Goal: Check status: Check status

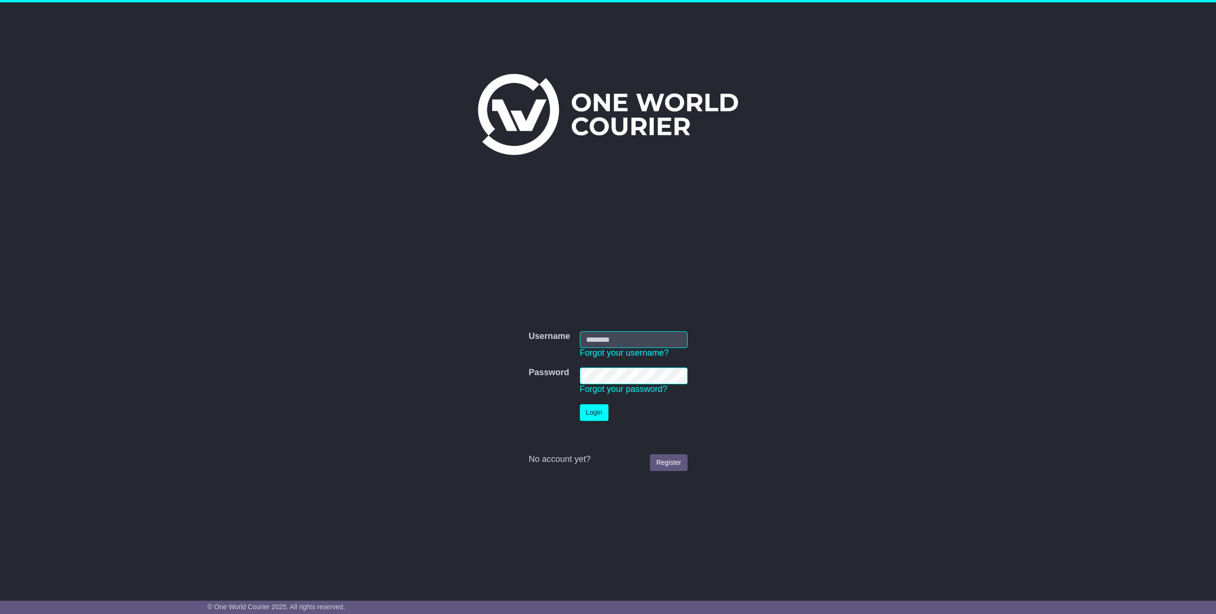
type input "*********"
click at [602, 413] on button "Login" at bounding box center [594, 412] width 29 height 17
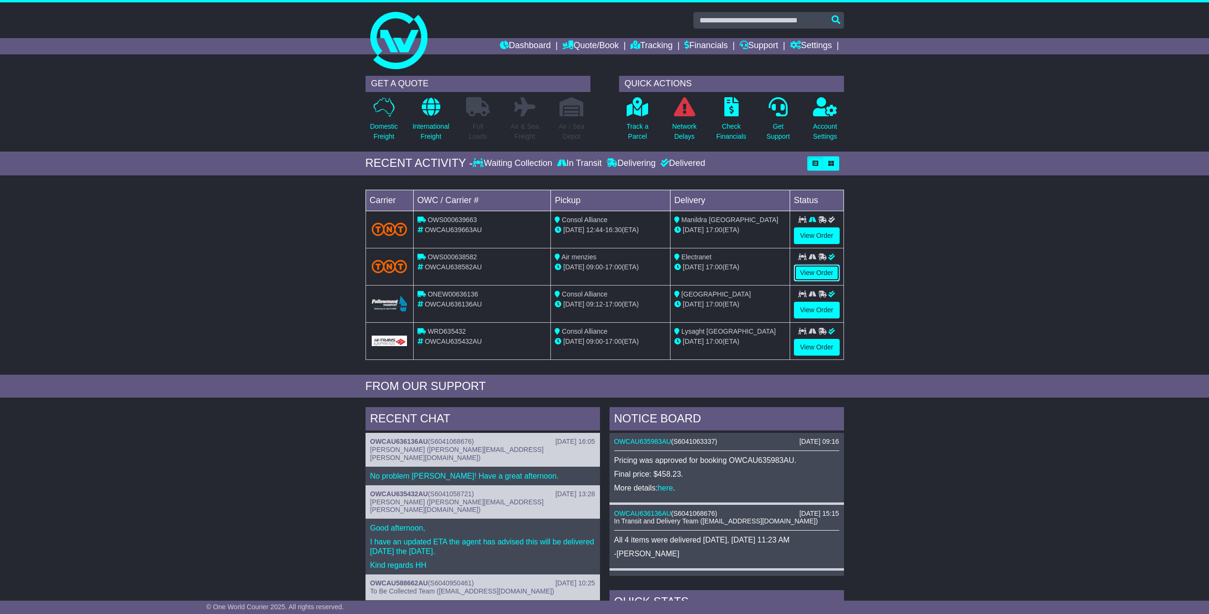
click at [823, 270] on link "View Order" at bounding box center [817, 273] width 46 height 17
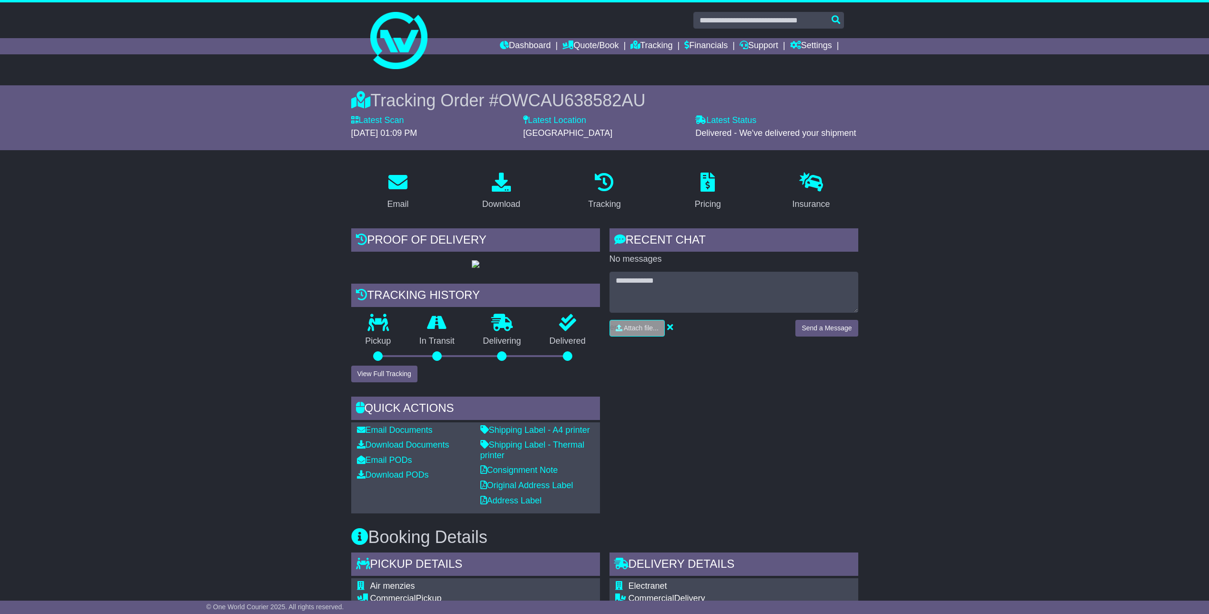
scroll to position [95, 0]
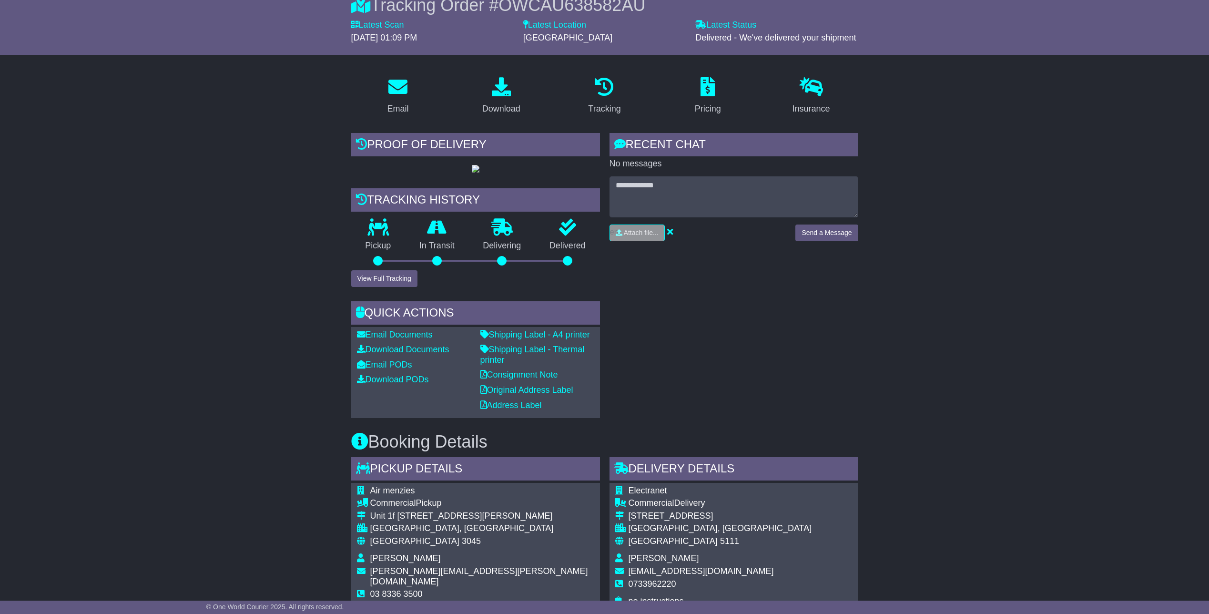
drag, startPoint x: 520, startPoint y: 37, endPoint x: 554, endPoint y: 39, distance: 34.8
click at [597, 38] on div "Latest Location Adelaide - Airport" at bounding box center [605, 35] width 172 height 30
click at [377, 287] on button "View Full Tracking" at bounding box center [384, 278] width 66 height 17
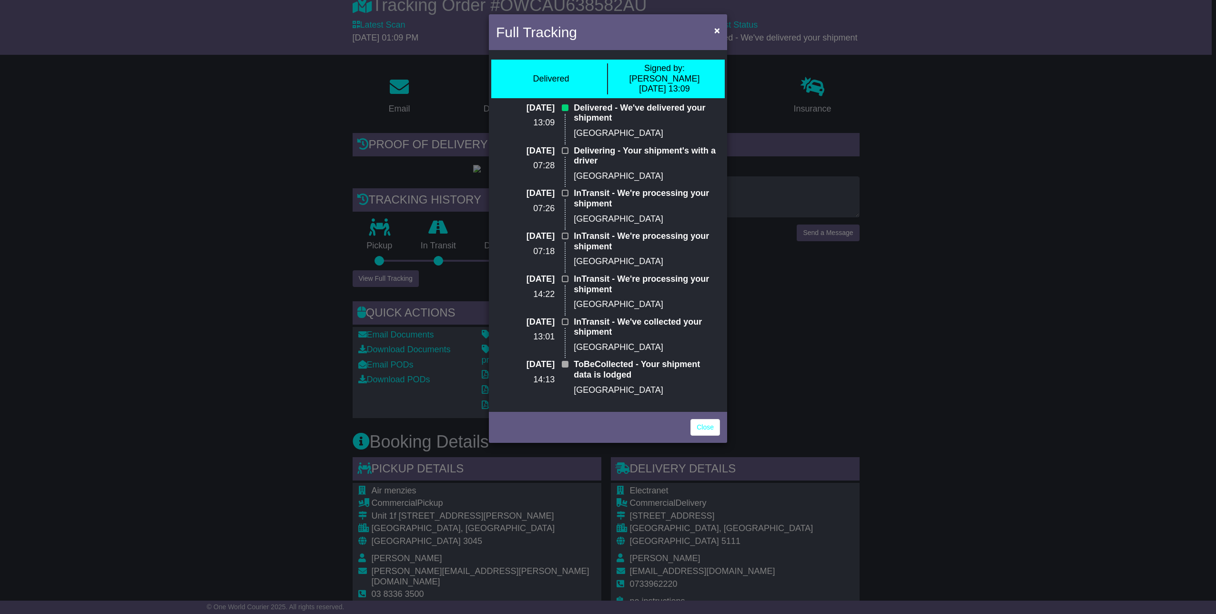
drag, startPoint x: 570, startPoint y: 132, endPoint x: 615, endPoint y: 153, distance: 50.7
click at [615, 153] on div "28 Aug 2025 13:09 Delivered - We've delivered your shipment Adelaide - Airport …" at bounding box center [608, 252] width 234 height 299
click at [188, 250] on div "Full Tracking × Delivered Signed by: Ian Toledo 28 Aug 2025 13:09 28 Aug 2025 1…" at bounding box center [608, 307] width 1216 height 614
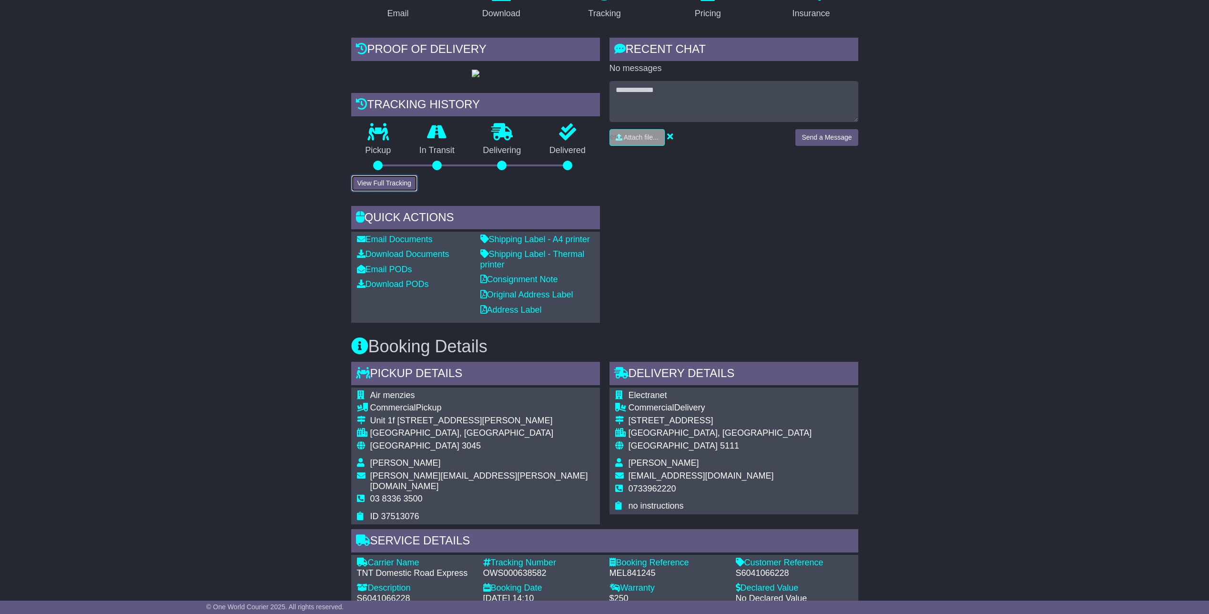
scroll to position [48, 0]
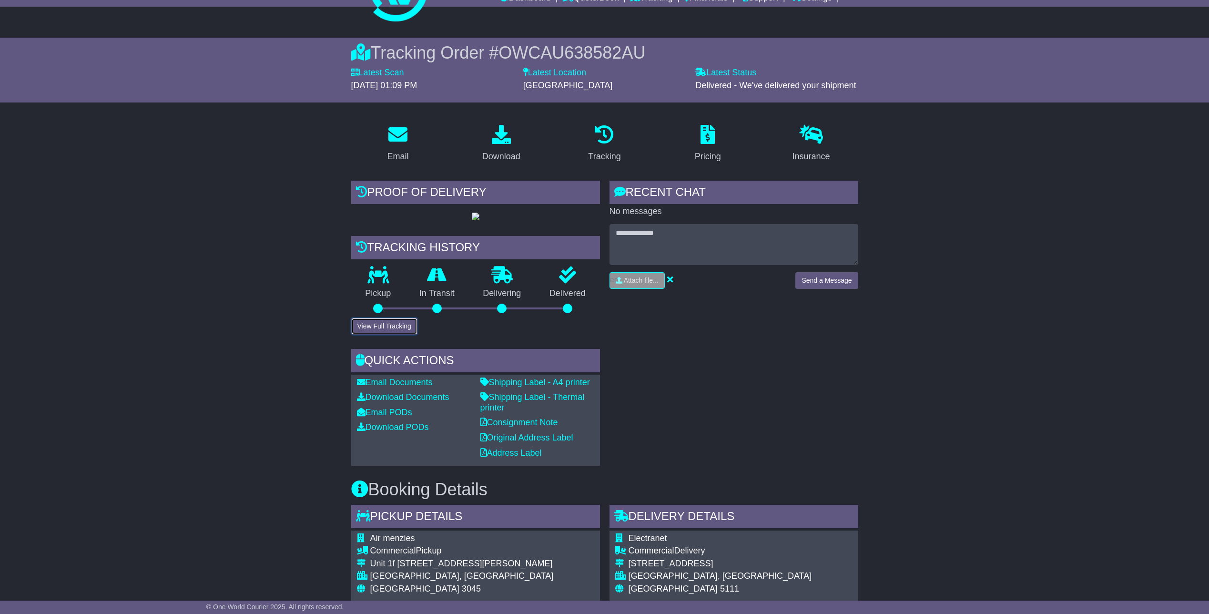
click at [370, 335] on button "View Full Tracking" at bounding box center [384, 326] width 66 height 17
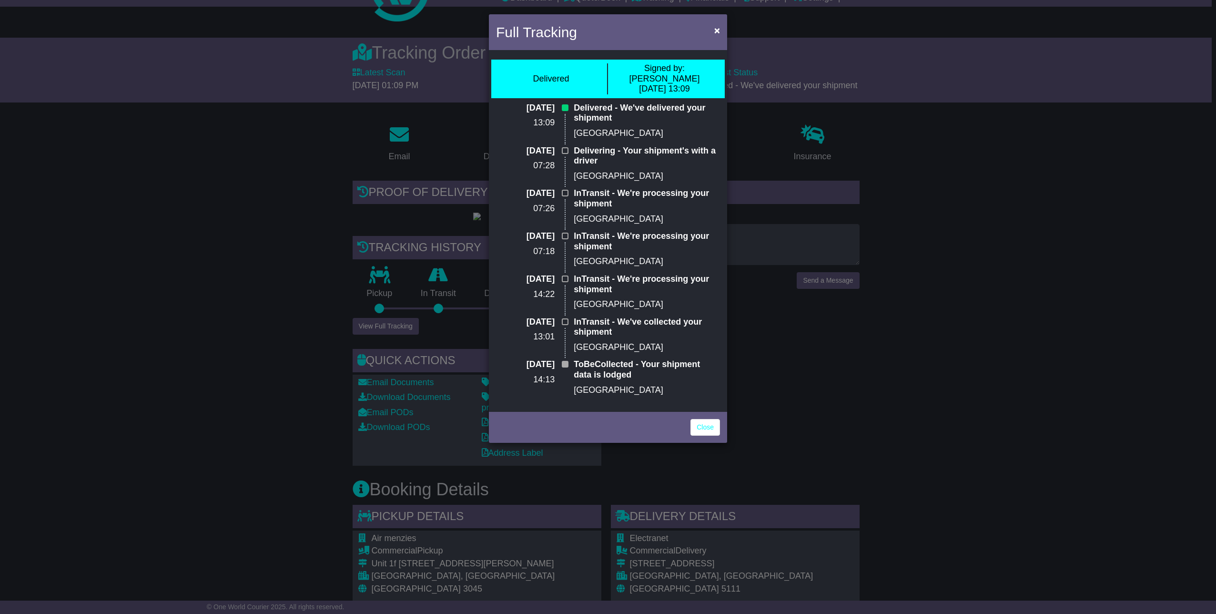
drag, startPoint x: 623, startPoint y: 65, endPoint x: 699, endPoint y: 80, distance: 77.8
click at [700, 81] on div "Signed by: Ian Toledo 28 Aug 2025 13:09" at bounding box center [664, 78] width 113 height 31
click at [670, 128] on div "Delivered - We've delivered your shipment Adelaide - Airport" at bounding box center [647, 124] width 156 height 43
click at [720, 31] on button "×" at bounding box center [717, 30] width 15 height 20
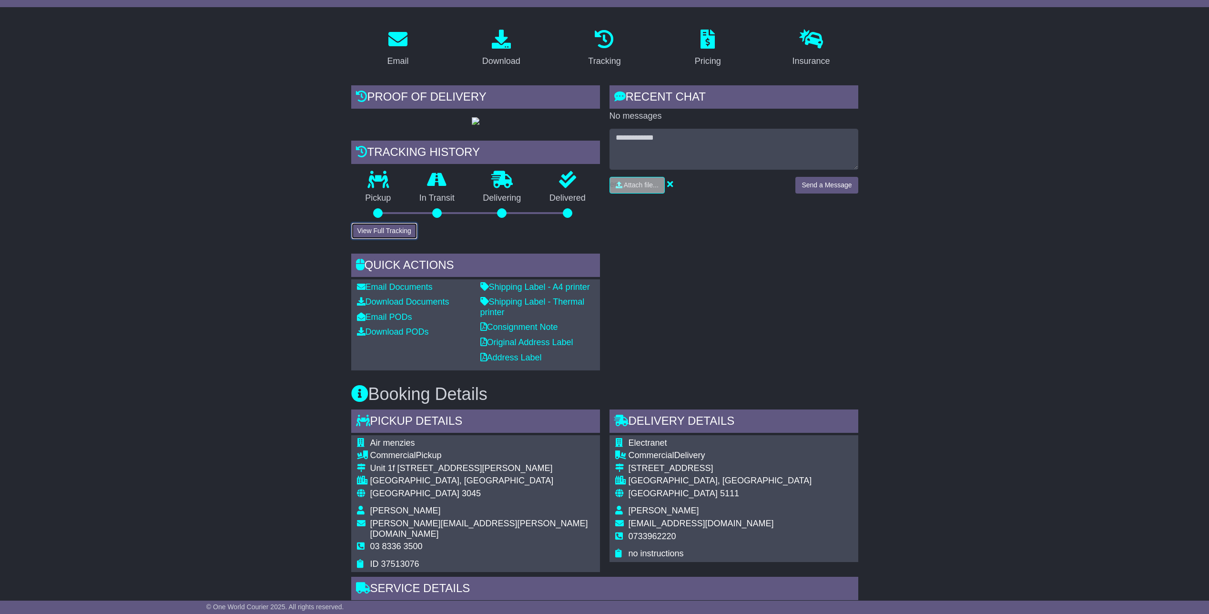
scroll to position [191, 0]
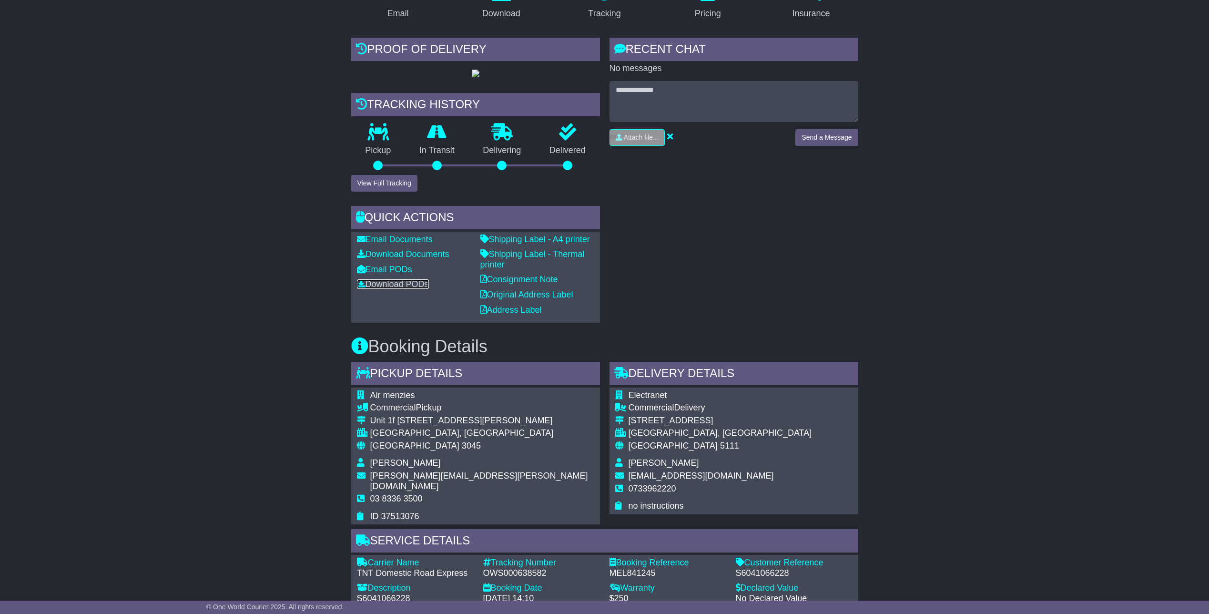
click at [399, 289] on link "Download PODs" at bounding box center [393, 284] width 72 height 10
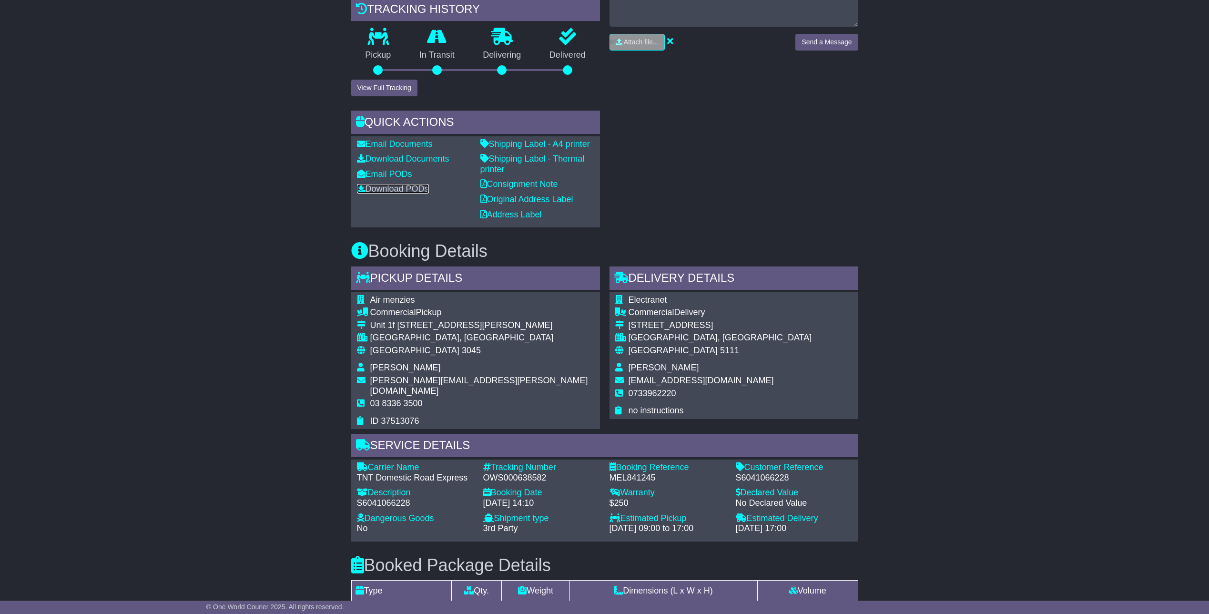
scroll to position [334, 0]
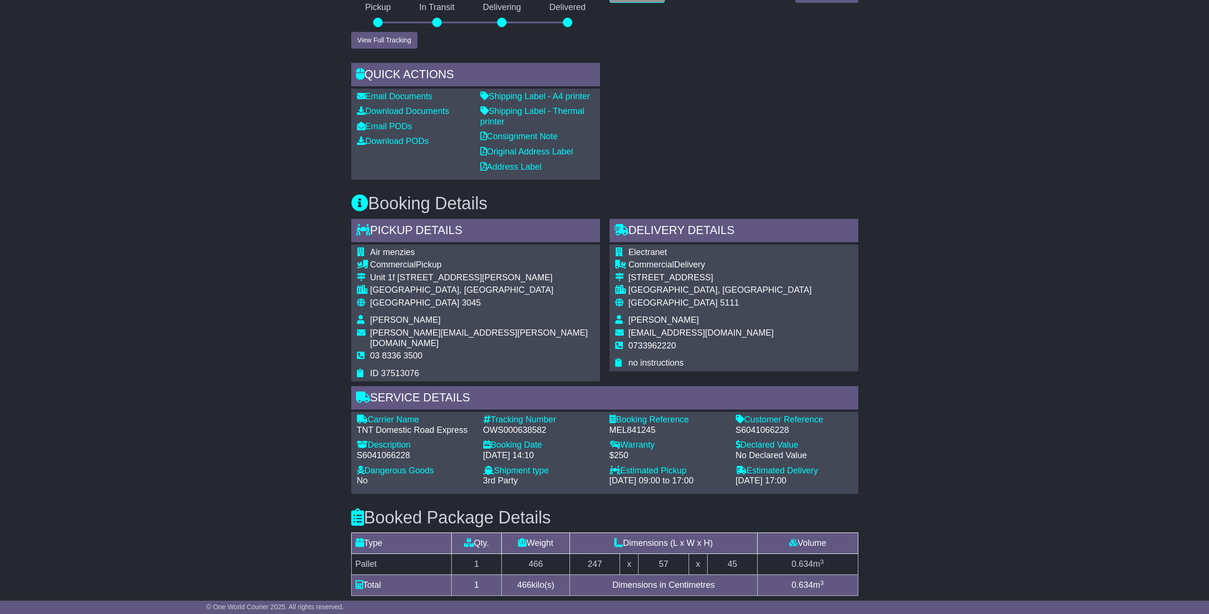
click at [526, 436] on div "OWS000638582" at bounding box center [541, 430] width 117 height 10
copy div "OWS000638582"
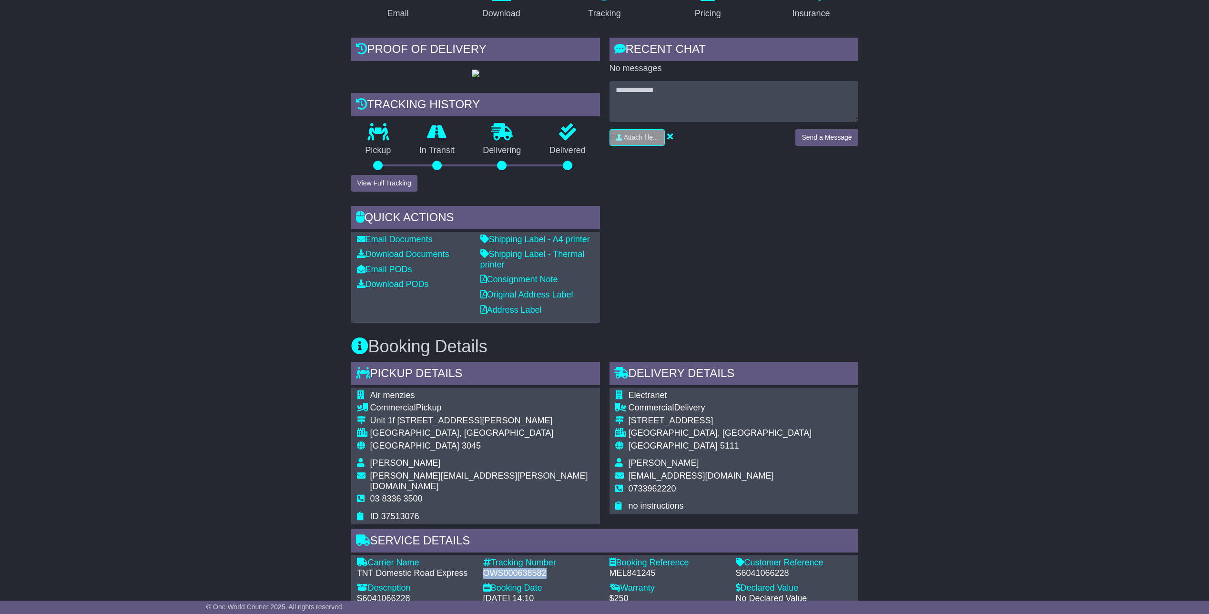
scroll to position [48, 0]
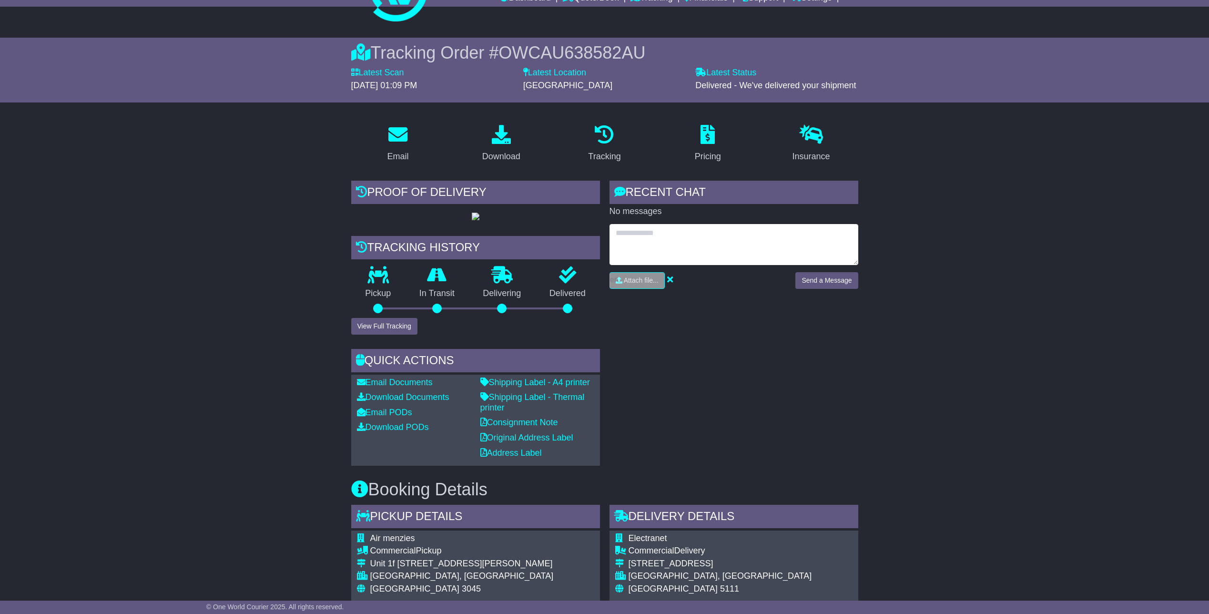
click at [691, 238] on textarea at bounding box center [734, 244] width 249 height 41
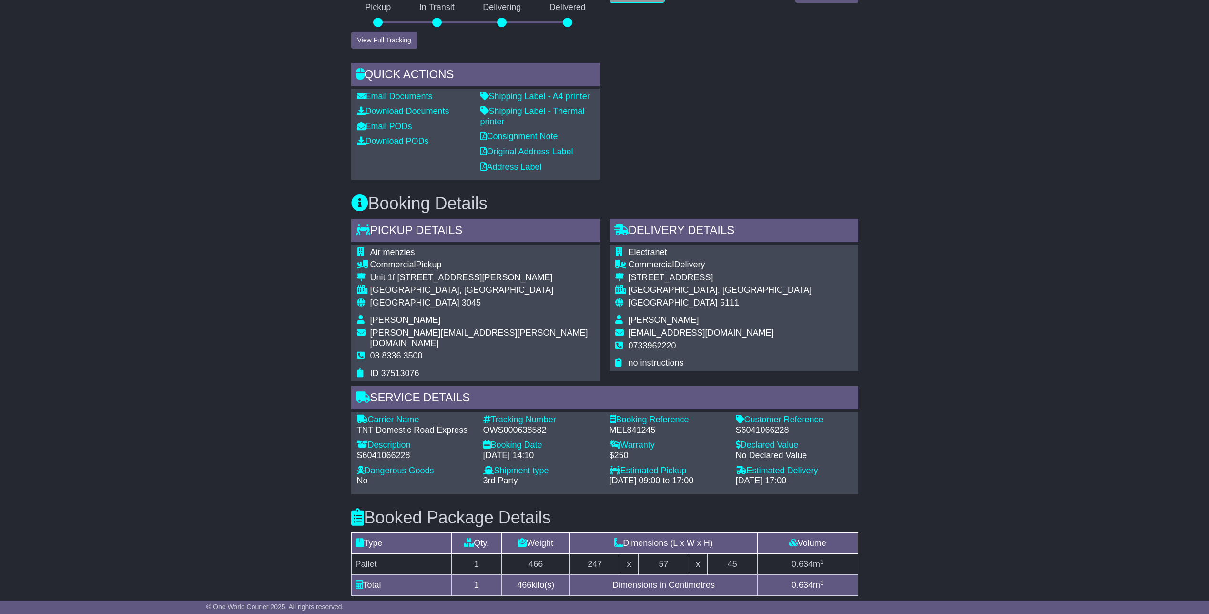
scroll to position [95, 0]
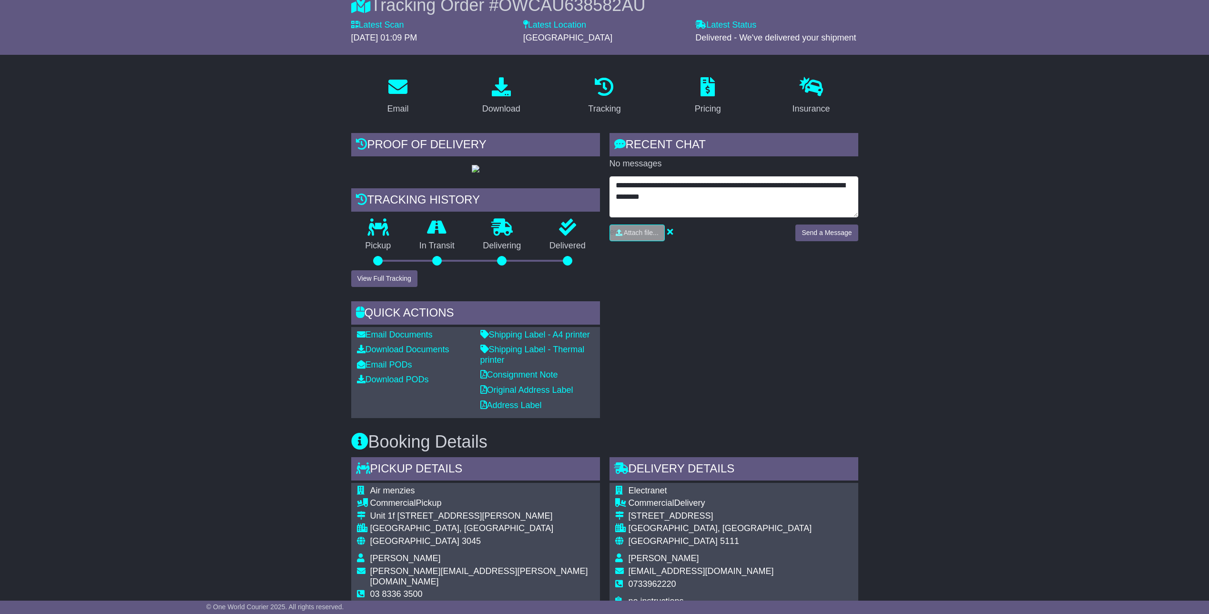
drag, startPoint x: 664, startPoint y: 196, endPoint x: 701, endPoint y: 181, distance: 40.4
click at [640, 197] on textarea "**********" at bounding box center [734, 196] width 249 height 41
click at [697, 184] on textarea "**********" at bounding box center [734, 196] width 249 height 41
click at [695, 201] on textarea "**********" at bounding box center [734, 196] width 249 height 41
drag, startPoint x: 704, startPoint y: 198, endPoint x: 660, endPoint y: 197, distance: 44.4
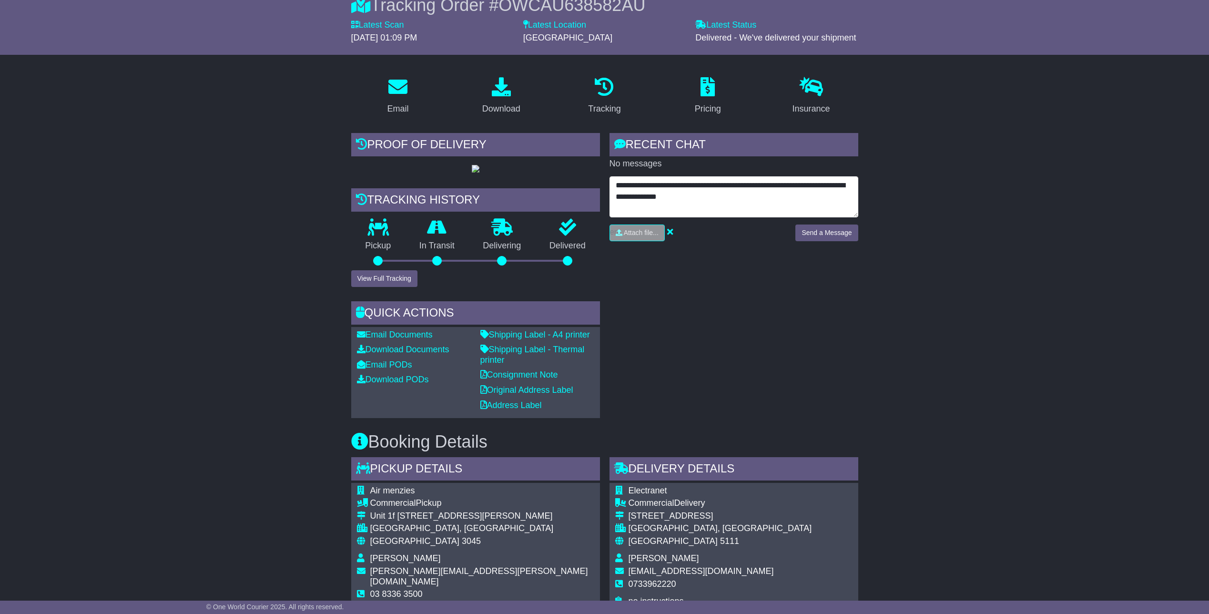
click at [660, 197] on textarea "**********" at bounding box center [734, 196] width 249 height 41
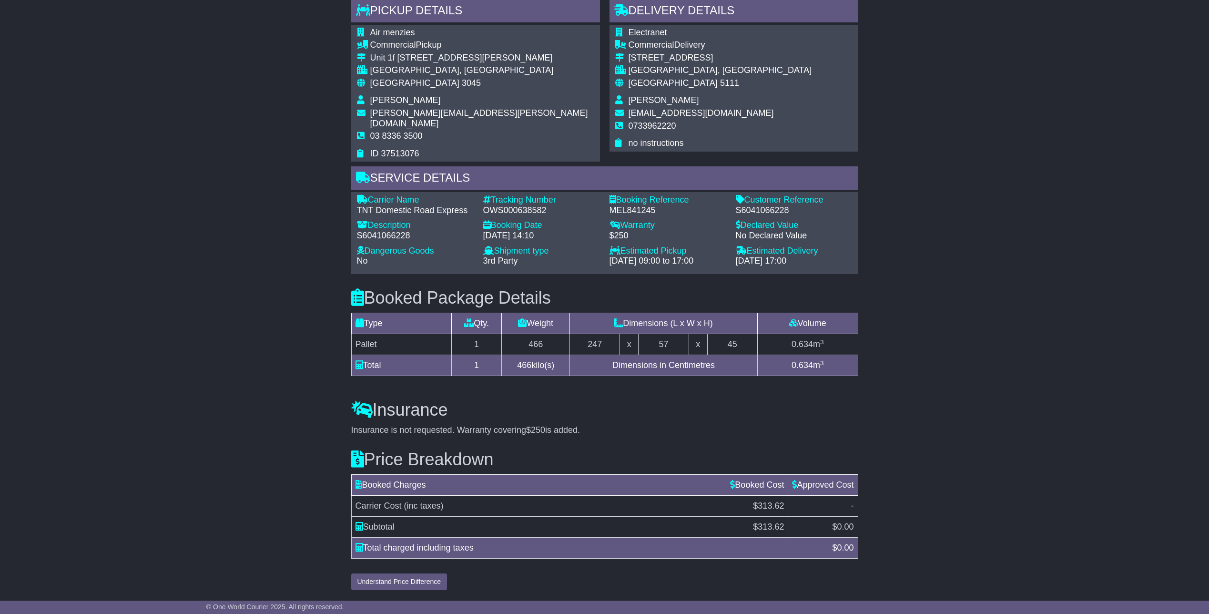
scroll to position [0, 0]
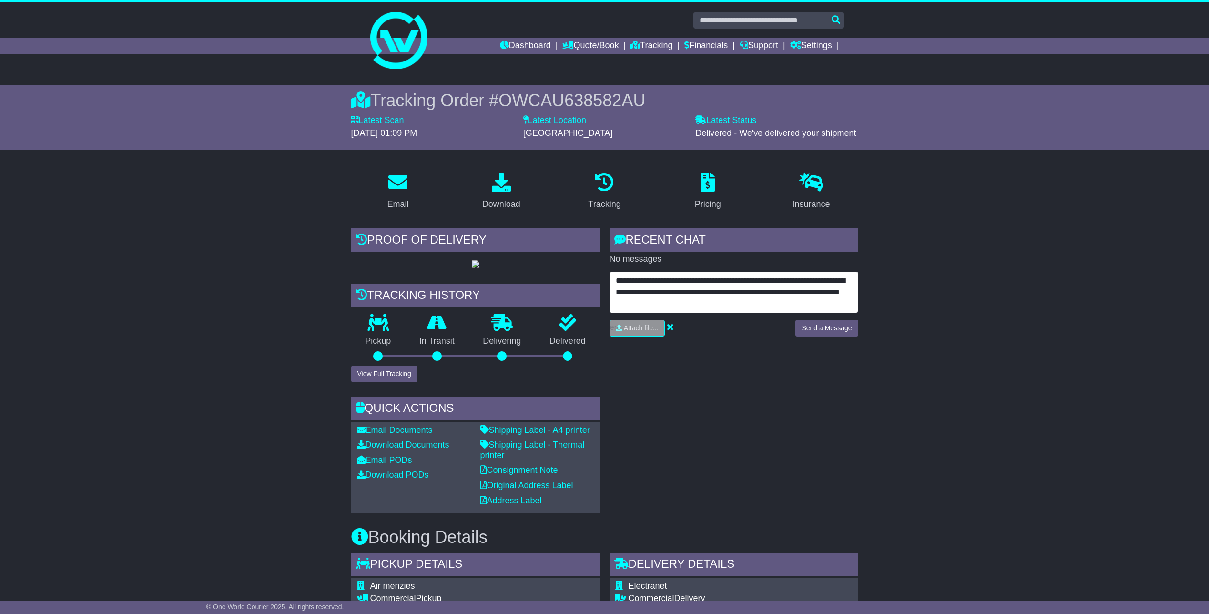
type textarea "**********"
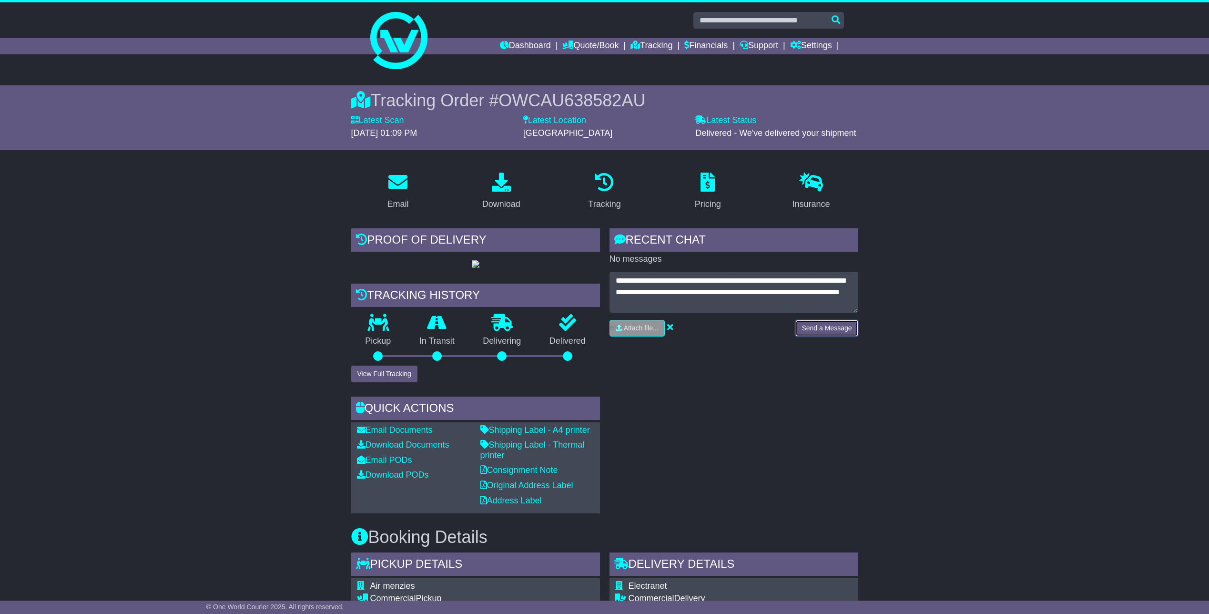
click at [820, 326] on button "Send a Message" at bounding box center [827, 328] width 62 height 17
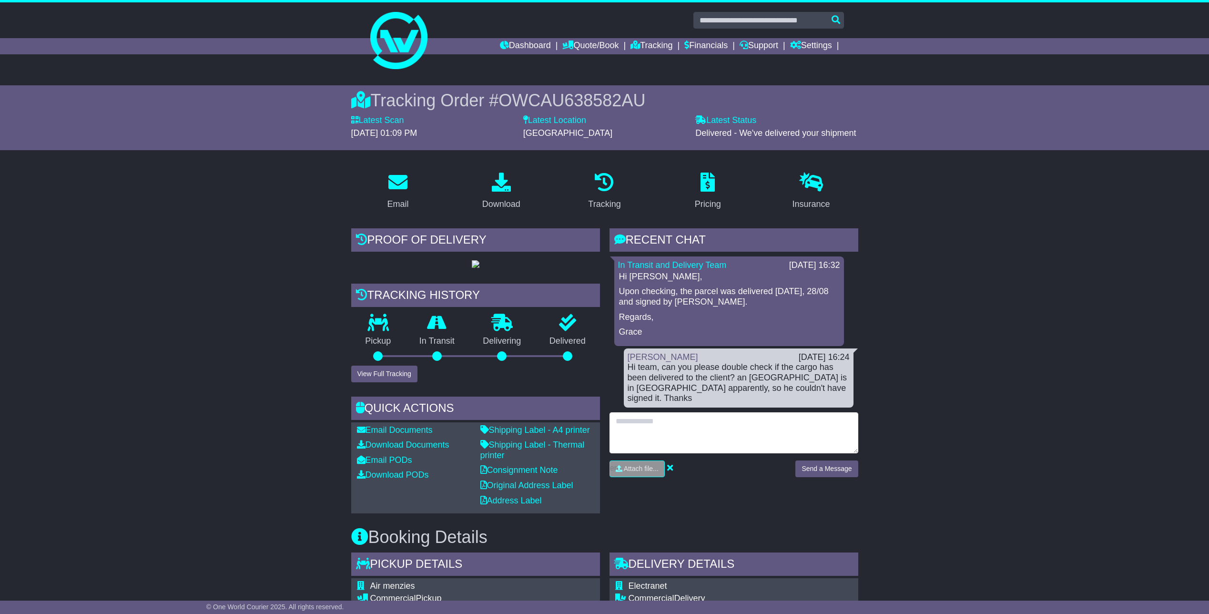
click at [692, 412] on textarea at bounding box center [734, 432] width 249 height 41
type textarea "**********"
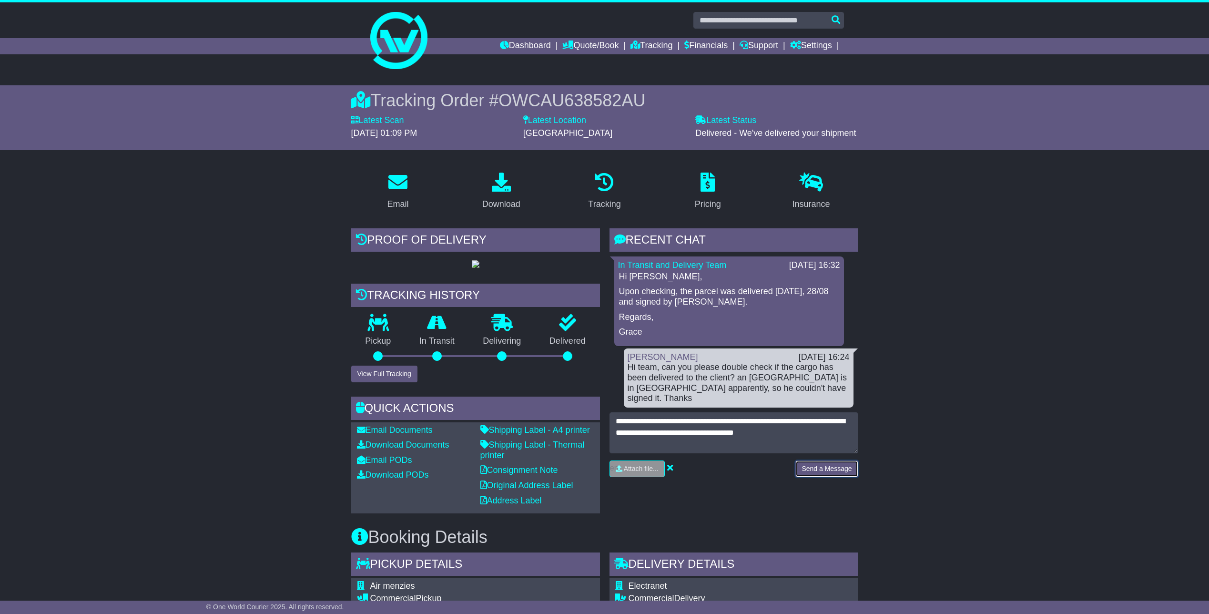
click at [823, 460] on button "Send a Message" at bounding box center [827, 468] width 62 height 17
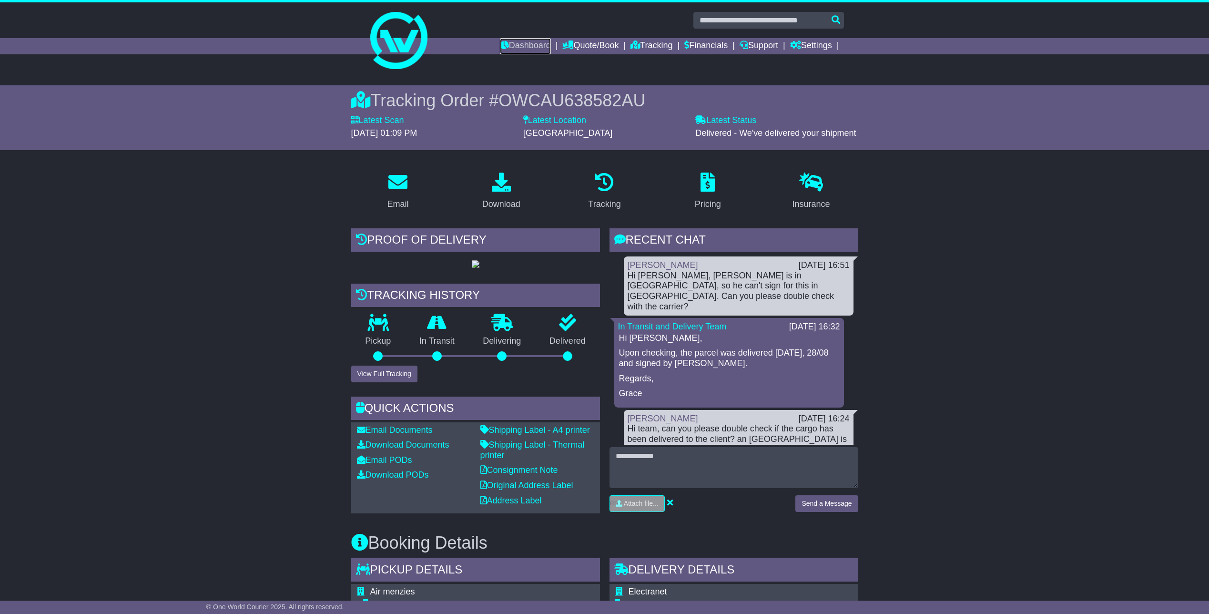
click at [518, 47] on link "Dashboard" at bounding box center [525, 46] width 51 height 16
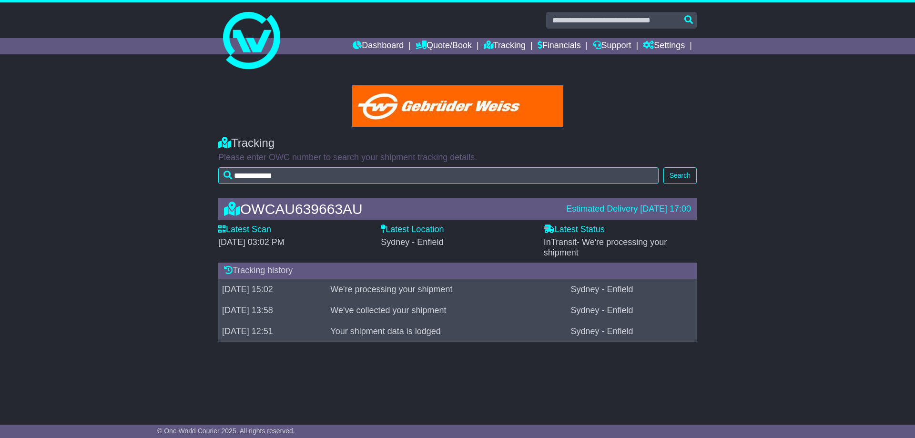
drag, startPoint x: 347, startPoint y: 290, endPoint x: 486, endPoint y: 286, distance: 139.2
click at [487, 286] on tr "[DATE] 15:02 We're processing your shipment [GEOGRAPHIC_DATA] - [GEOGRAPHIC_DAT…" at bounding box center [457, 289] width 479 height 21
click at [470, 375] on div "**********" at bounding box center [457, 240] width 915 height 338
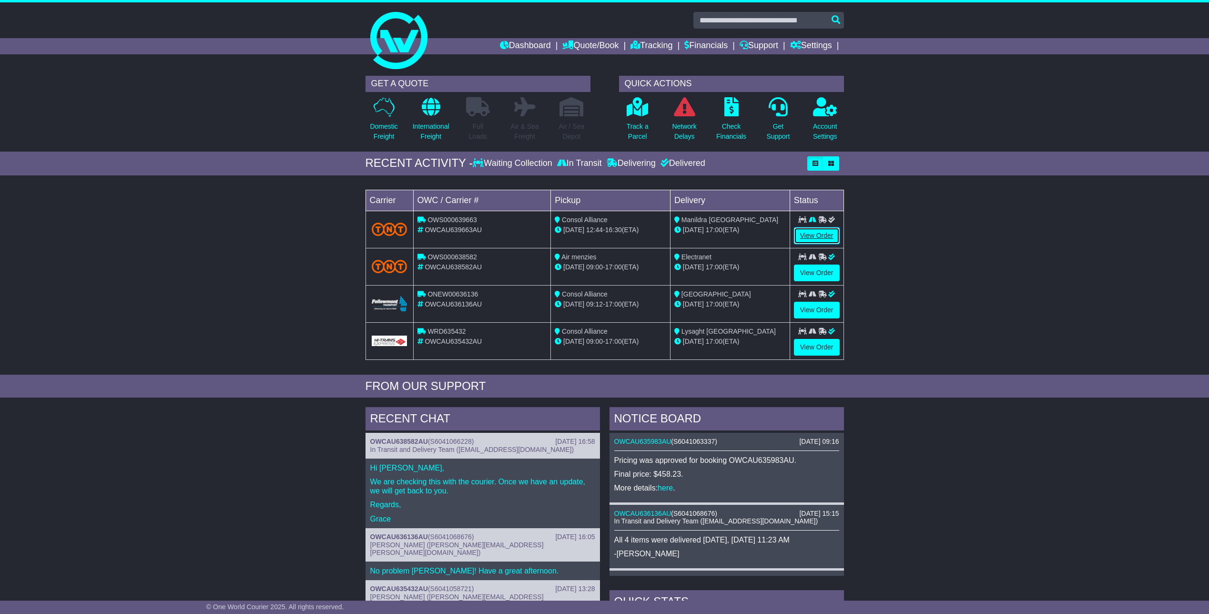
click at [822, 235] on link "View Order" at bounding box center [817, 235] width 46 height 17
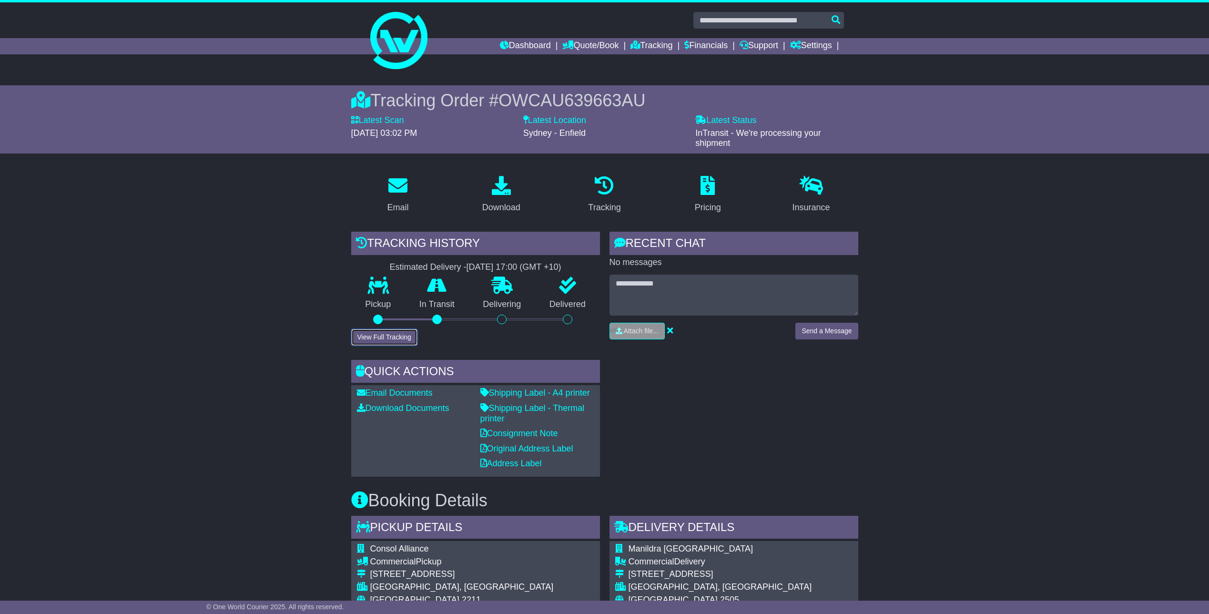
click at [392, 334] on button "View Full Tracking" at bounding box center [384, 337] width 66 height 17
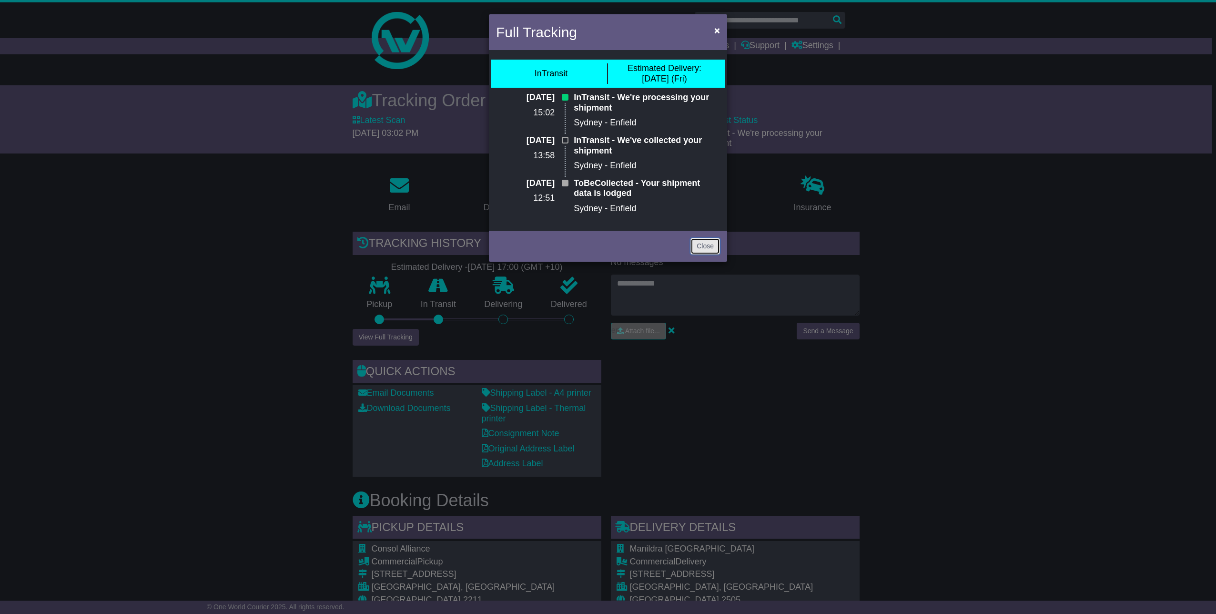
click at [695, 245] on link "Close" at bounding box center [706, 246] width 30 height 17
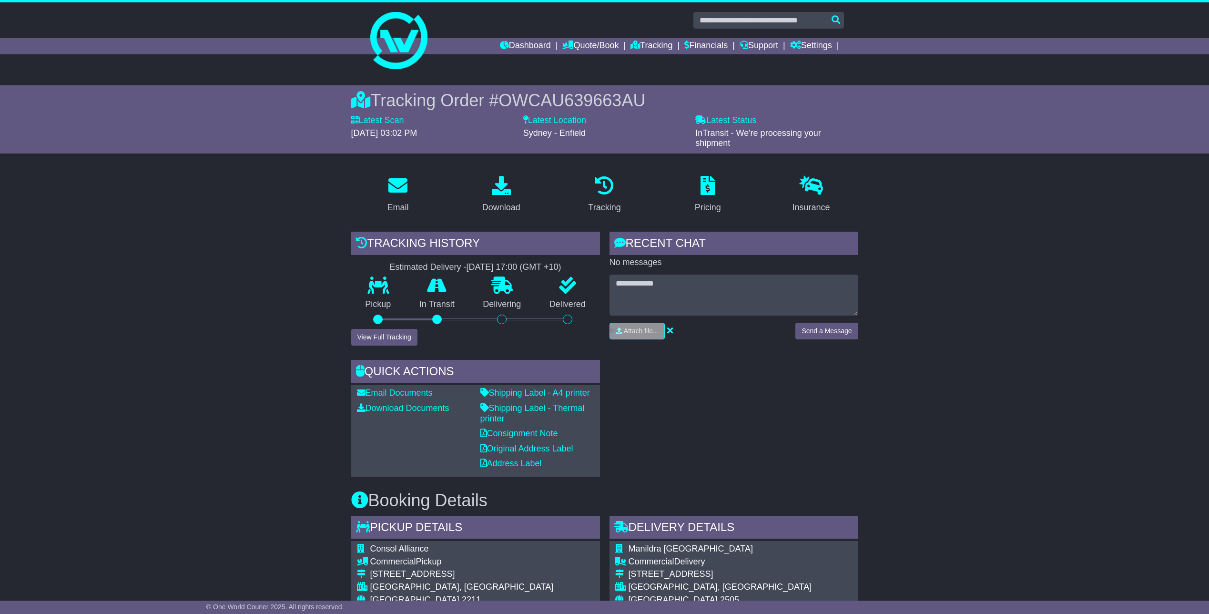
click at [707, 252] on div "RECENT CHAT" at bounding box center [734, 245] width 249 height 26
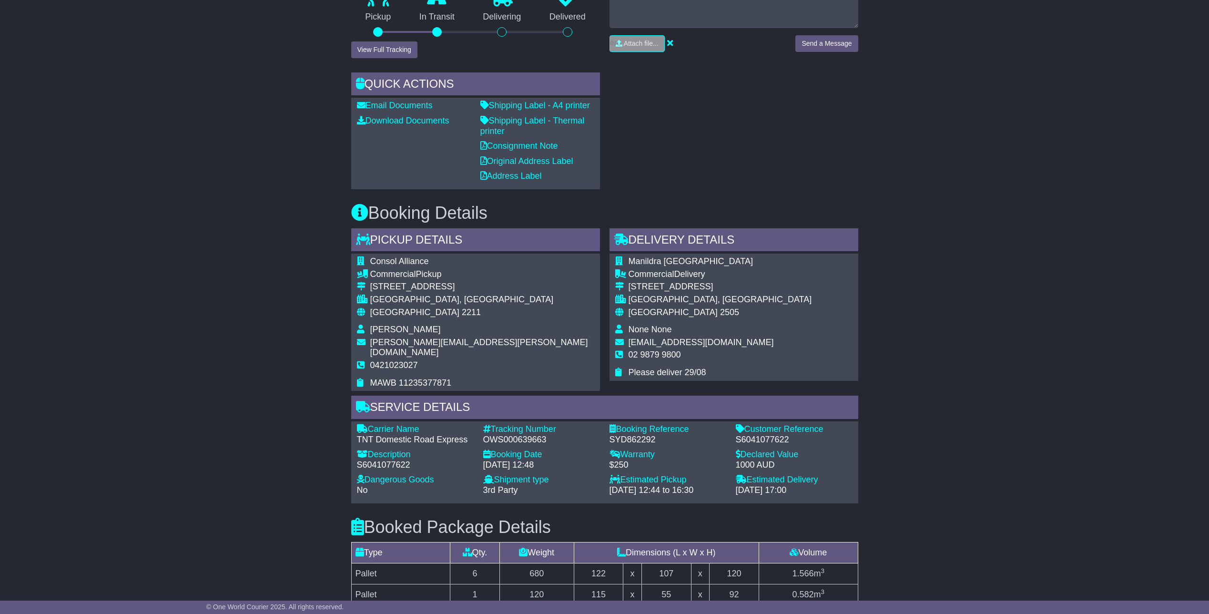
scroll to position [383, 0]
